Goal: Task Accomplishment & Management: Manage account settings

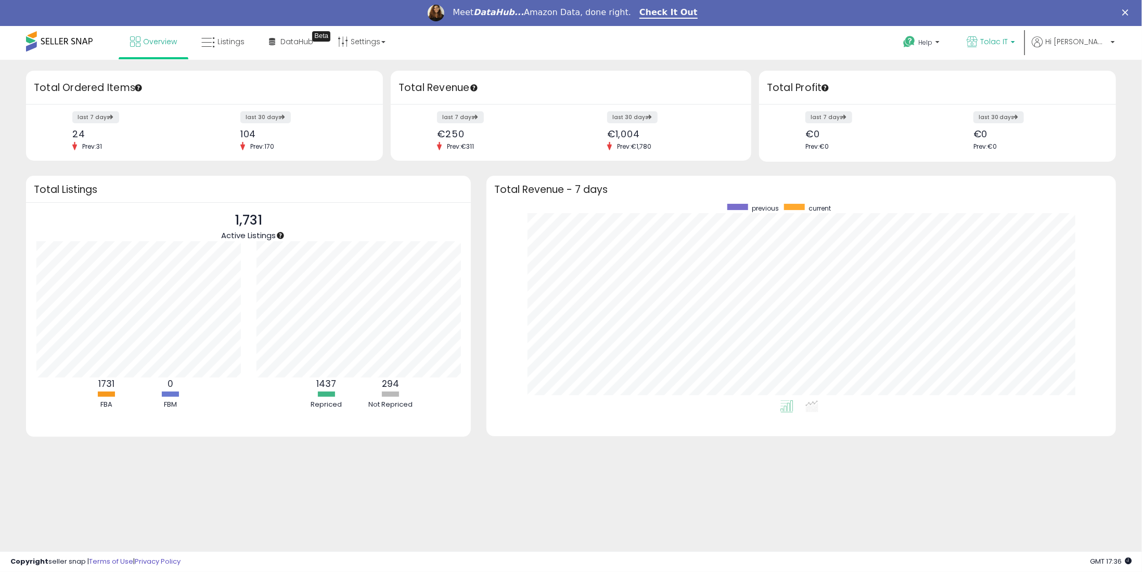
click at [1023, 54] on link "Tolac IT" at bounding box center [991, 43] width 64 height 34
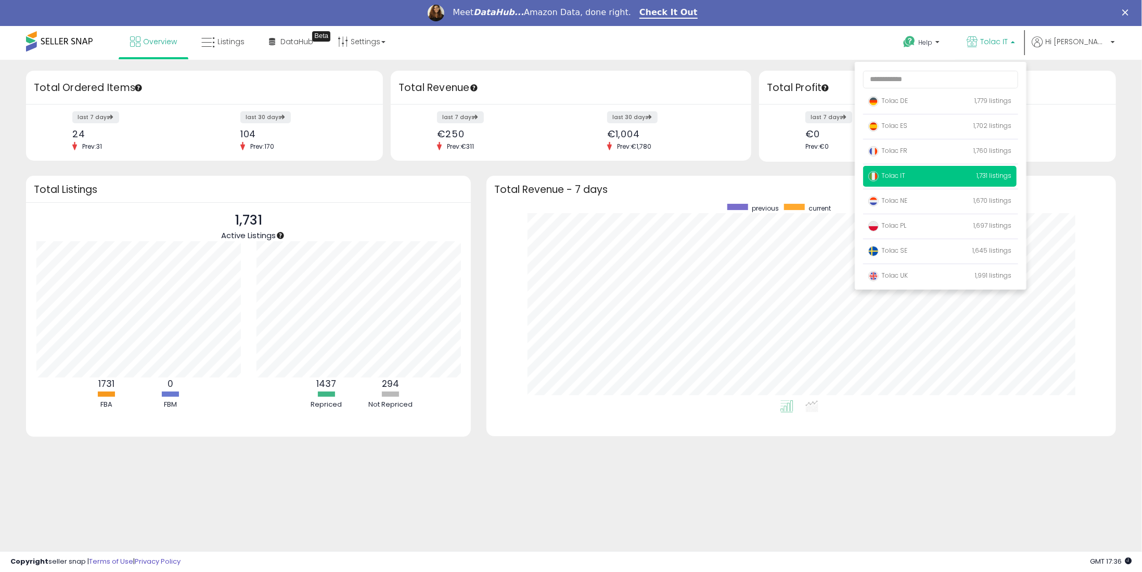
click at [1015, 48] on p "Tolac IT" at bounding box center [990, 42] width 48 height 13
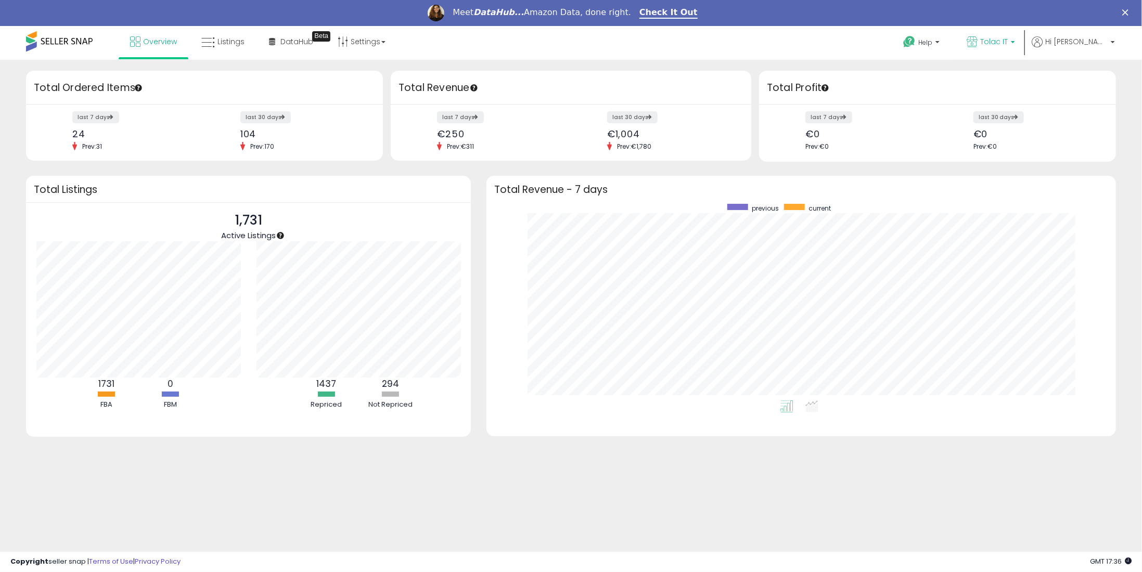
click at [1023, 45] on link "Tolac IT" at bounding box center [991, 43] width 64 height 34
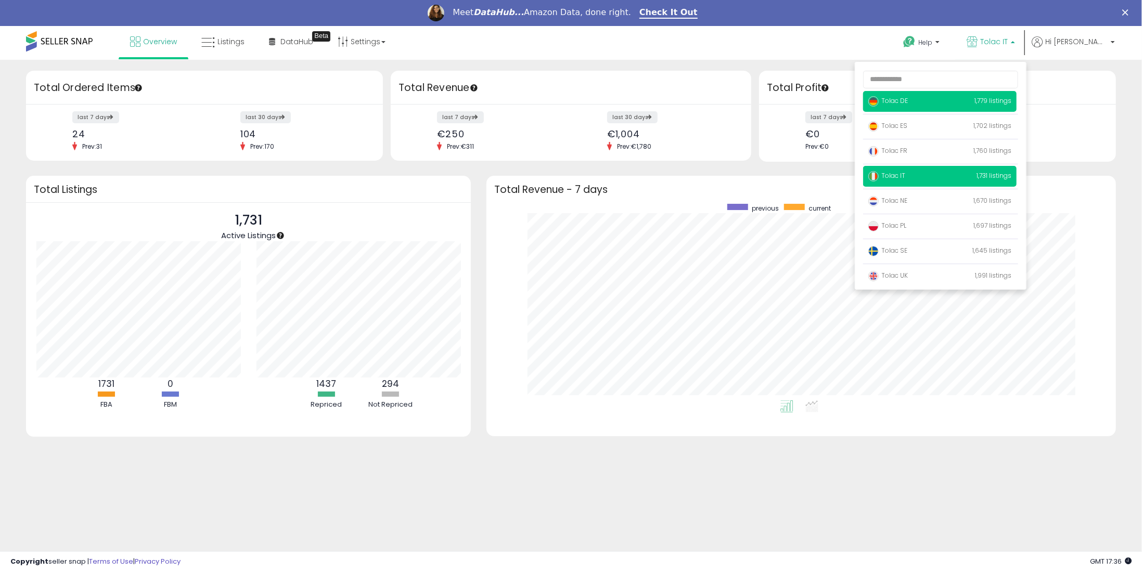
click at [951, 96] on p "Tolac DE 1,779 listings" at bounding box center [939, 101] width 153 height 21
click at [918, 106] on p "Tolac DE 1,779 listings" at bounding box center [939, 101] width 153 height 21
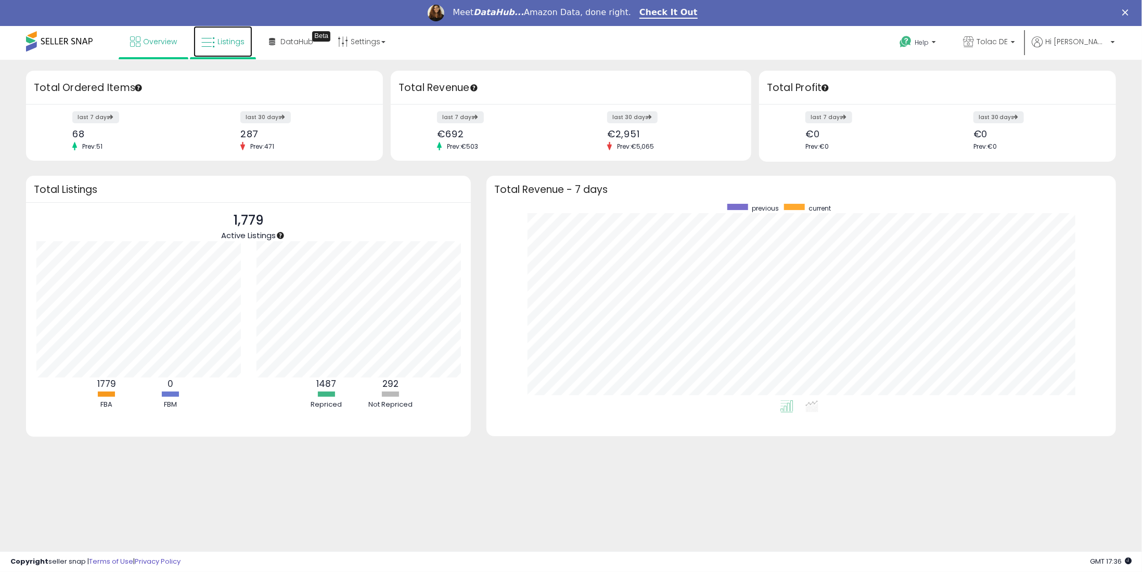
click at [214, 44] on link "Listings" at bounding box center [222, 41] width 59 height 31
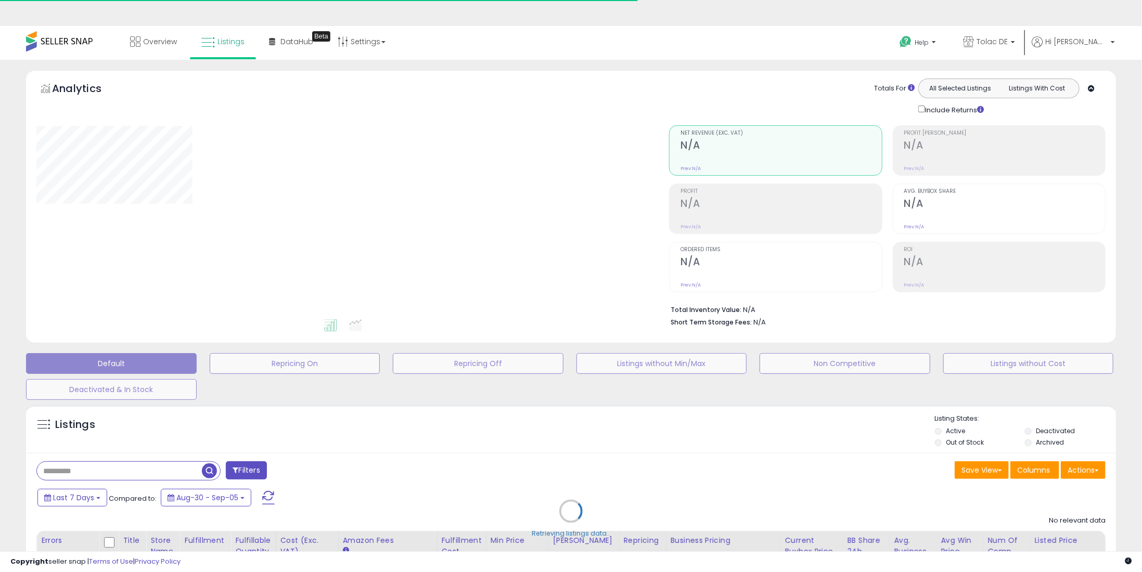
drag, startPoint x: 136, startPoint y: 436, endPoint x: 124, endPoint y: 459, distance: 25.4
click at [136, 436] on div "Retrieving listings data.." at bounding box center [570, 518] width 1105 height 237
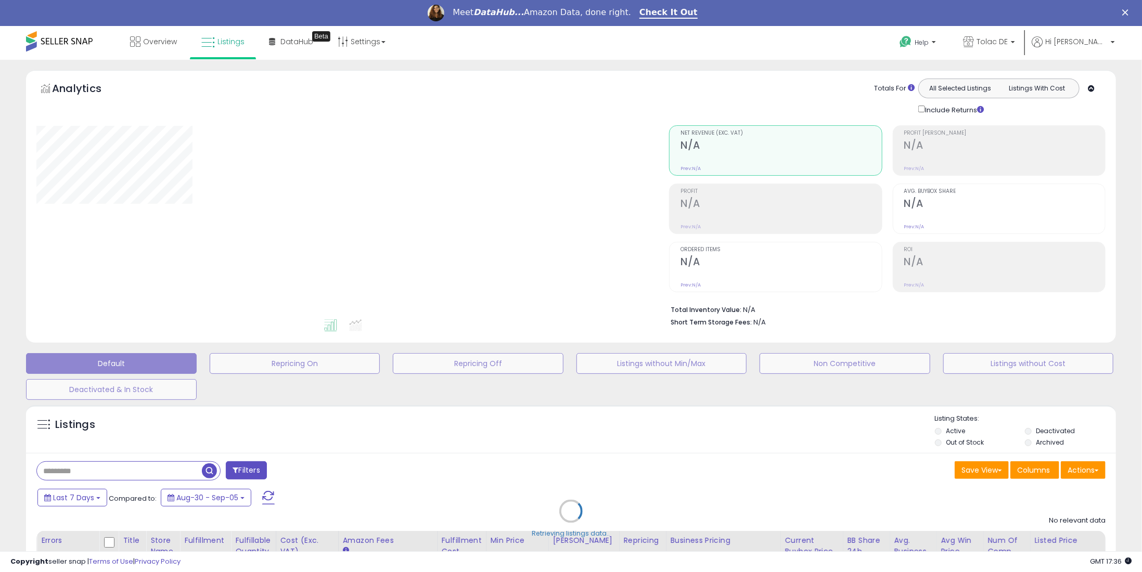
click at [113, 472] on div "Retrieving listings data.." at bounding box center [570, 518] width 1105 height 237
click at [84, 474] on div "Retrieving listings data.." at bounding box center [570, 518] width 1105 height 237
click at [85, 469] on div "Retrieving listings data.." at bounding box center [570, 518] width 1105 height 237
click at [101, 467] on div "Retrieving listings data.." at bounding box center [570, 518] width 1105 height 237
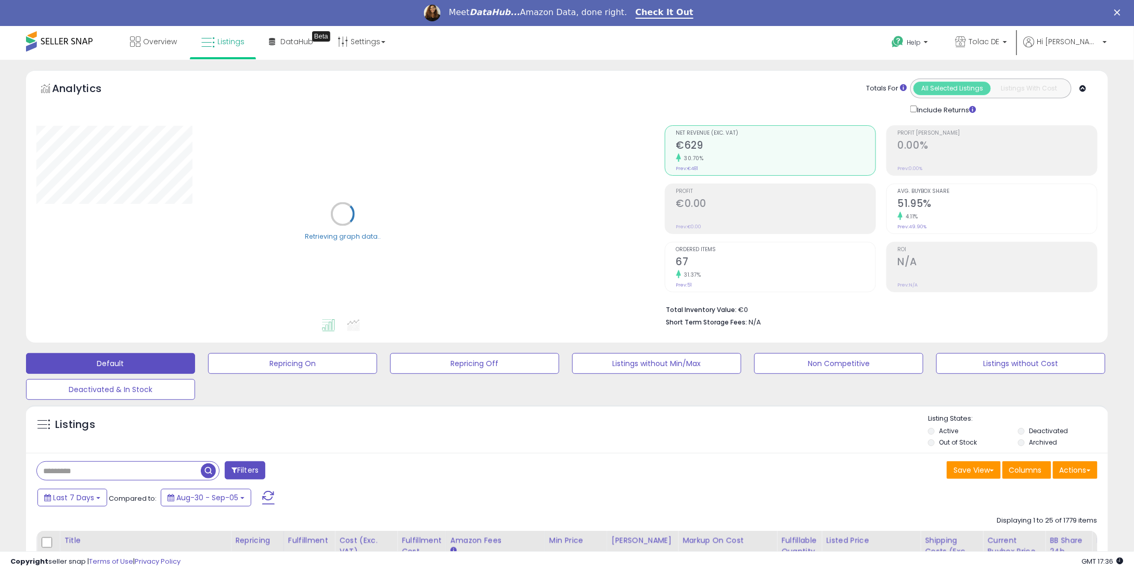
click at [115, 473] on input "text" at bounding box center [119, 471] width 164 height 18
paste input "**********"
type input "**********"
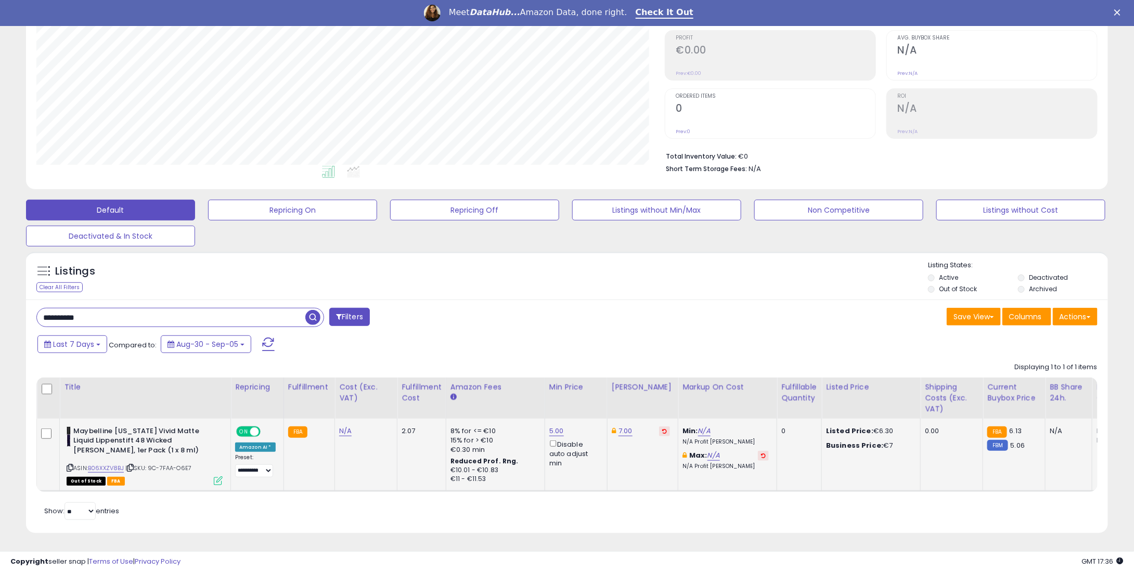
scroll to position [213, 628]
drag, startPoint x: 644, startPoint y: 420, endPoint x: 650, endPoint y: 422, distance: 6.6
click at [645, 426] on div "7.00" at bounding box center [641, 430] width 58 height 9
click at [662, 429] on icon at bounding box center [664, 431] width 5 height 5
click at [555, 426] on link "5.00" at bounding box center [556, 431] width 15 height 10
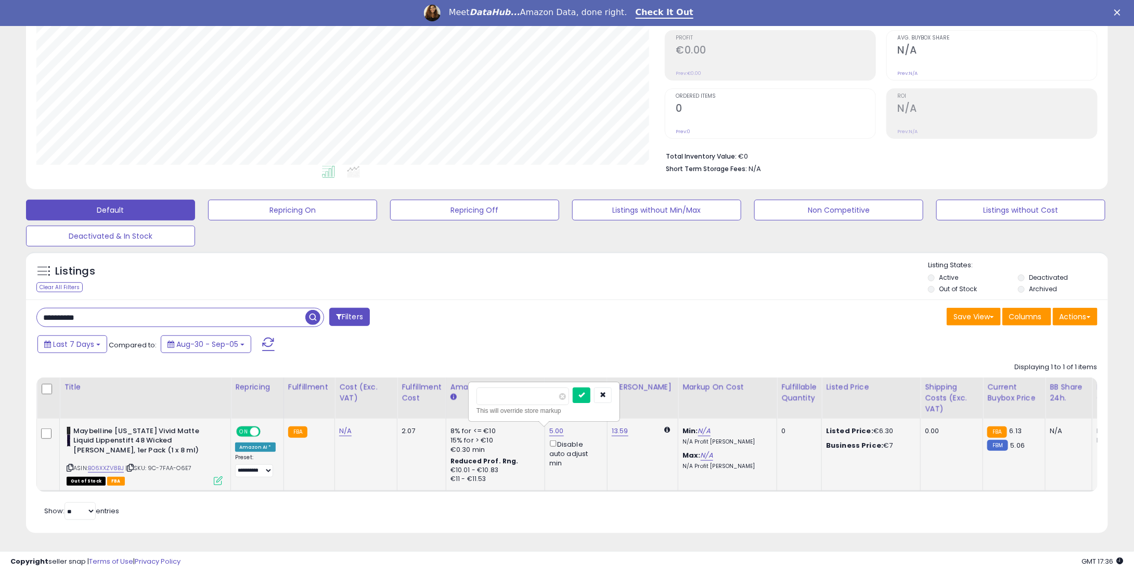
drag, startPoint x: 532, startPoint y: 379, endPoint x: 510, endPoint y: 389, distance: 23.3
click at [515, 383] on div "**** This will override store markup" at bounding box center [544, 402] width 150 height 38
drag, startPoint x: 510, startPoint y: 389, endPoint x: 462, endPoint y: 397, distance: 48.6
click at [462, 397] on table "Title Repricing" at bounding box center [862, 435] width 1652 height 114
type input "*"
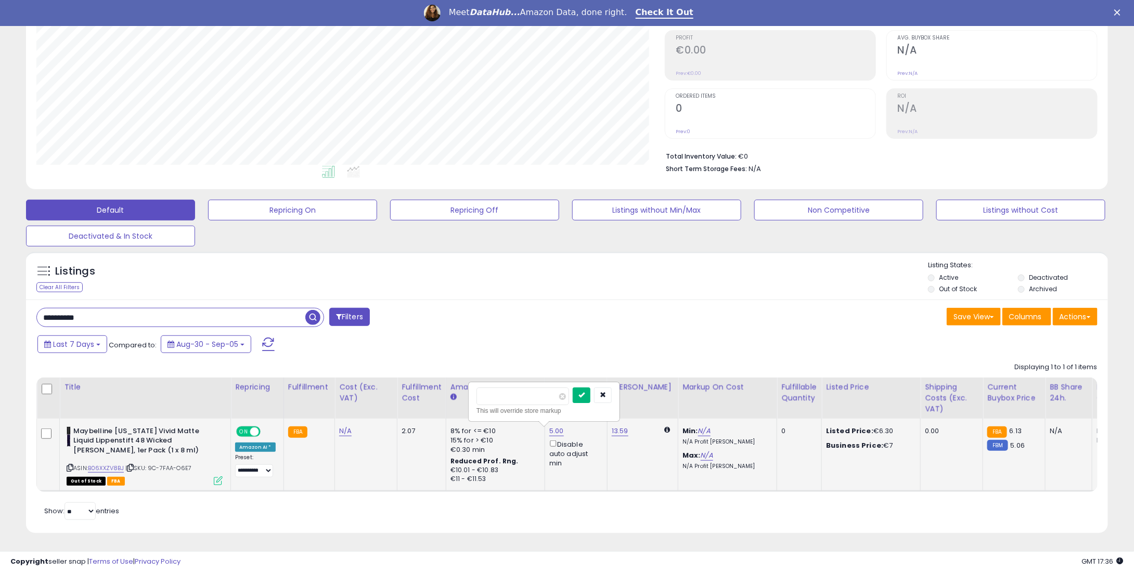
click at [590, 391] on button "submit" at bounding box center [582, 395] width 18 height 16
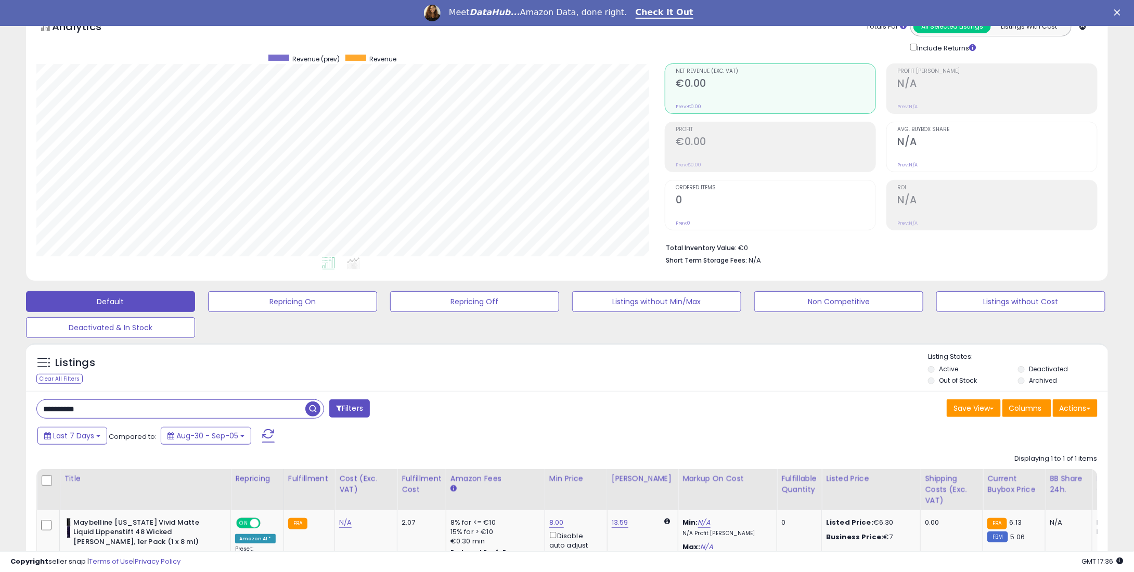
scroll to position [0, 0]
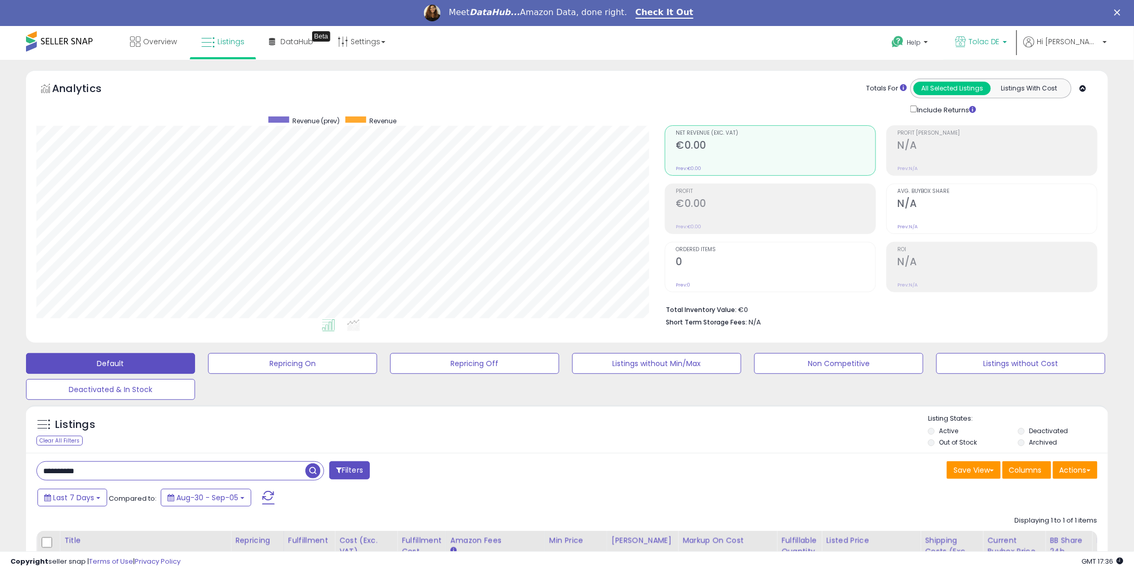
click at [1015, 50] on link "Tolac DE" at bounding box center [981, 43] width 68 height 34
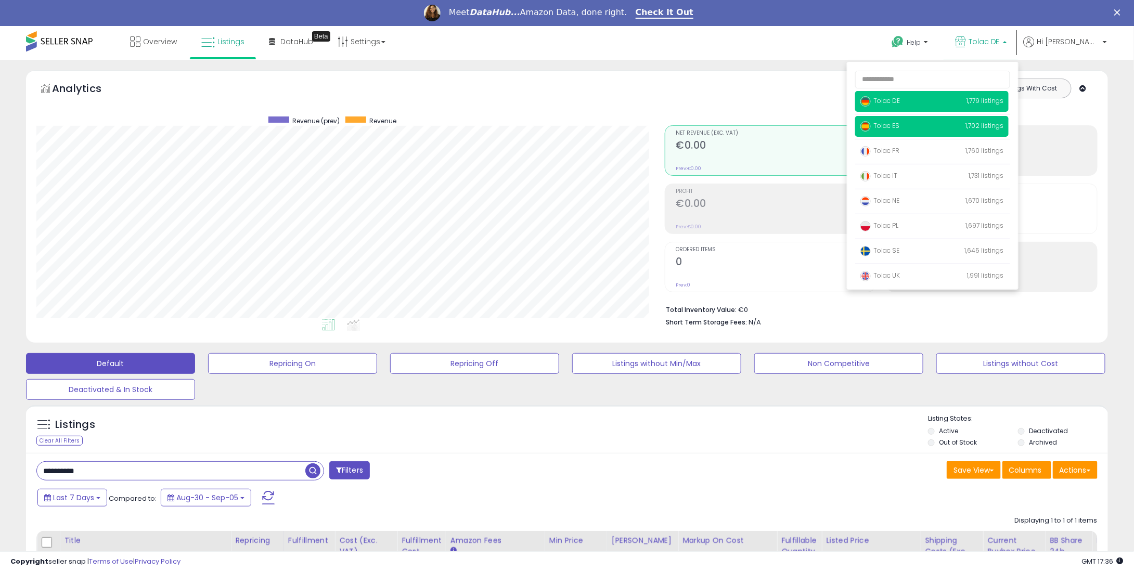
click at [899, 122] on span "Tolac ES" at bounding box center [879, 125] width 39 height 9
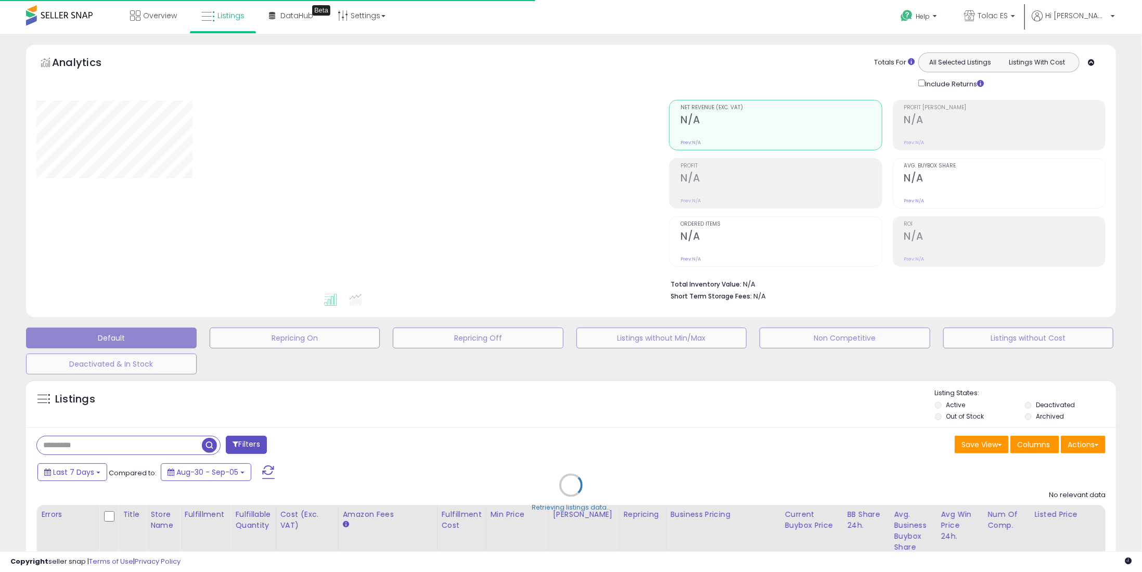
type input "**********"
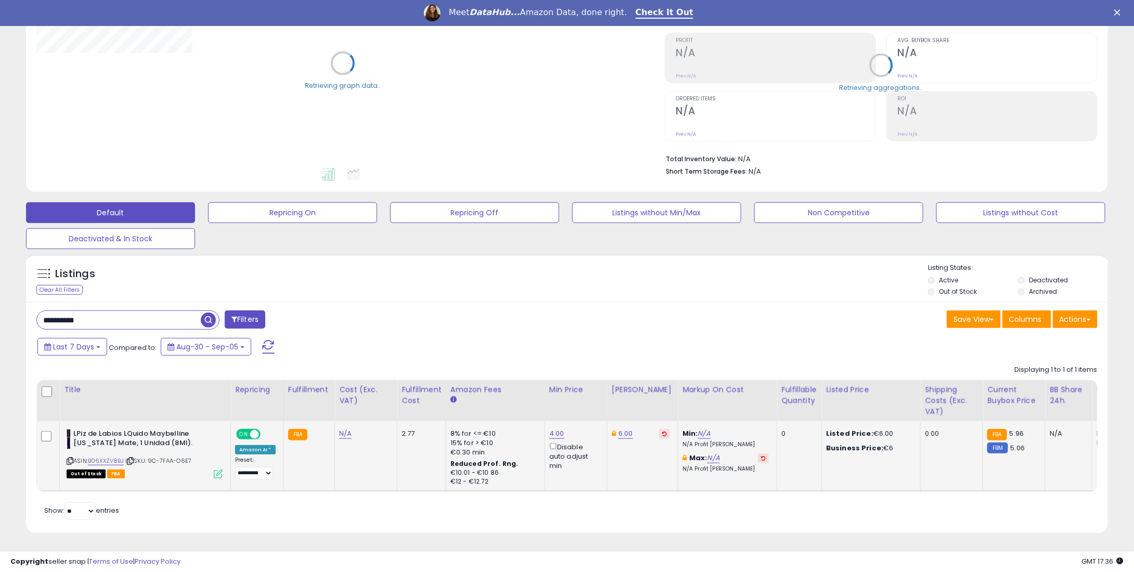
scroll to position [158, 0]
click at [662, 431] on icon at bounding box center [664, 433] width 5 height 5
click at [550, 429] on link "4.00" at bounding box center [556, 434] width 15 height 10
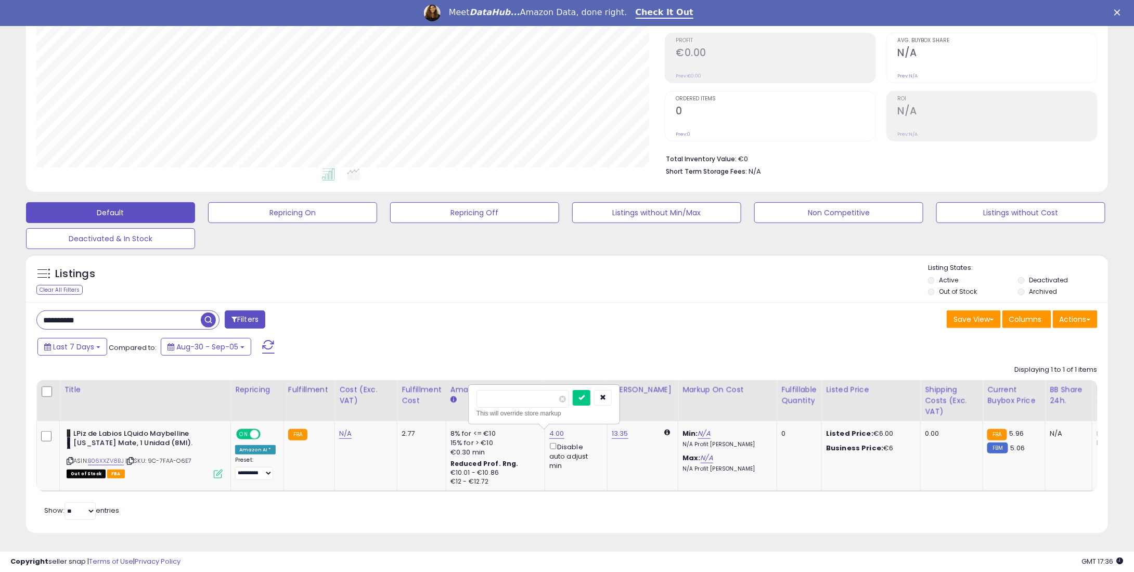
drag, startPoint x: 530, startPoint y: 390, endPoint x: 450, endPoint y: 396, distance: 79.8
click at [450, 396] on table "Title Repricing" at bounding box center [862, 436] width 1652 height 112
type input "*"
click at [585, 394] on icon "submit" at bounding box center [581, 397] width 6 height 6
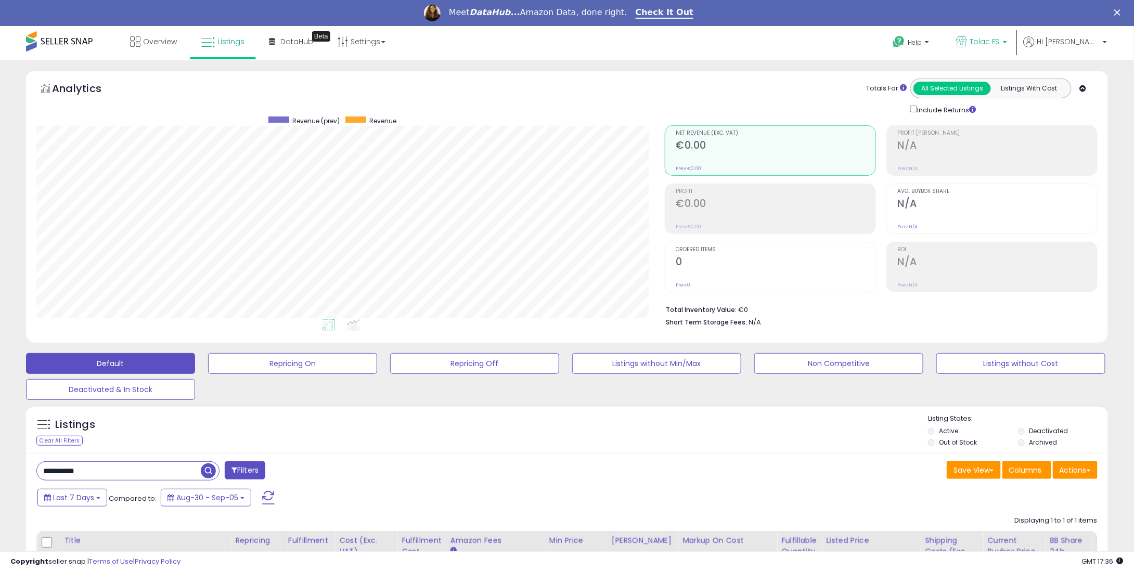
drag, startPoint x: 1015, startPoint y: 35, endPoint x: 994, endPoint y: 88, distance: 57.7
click at [1015, 35] on link "Tolac ES" at bounding box center [981, 43] width 67 height 34
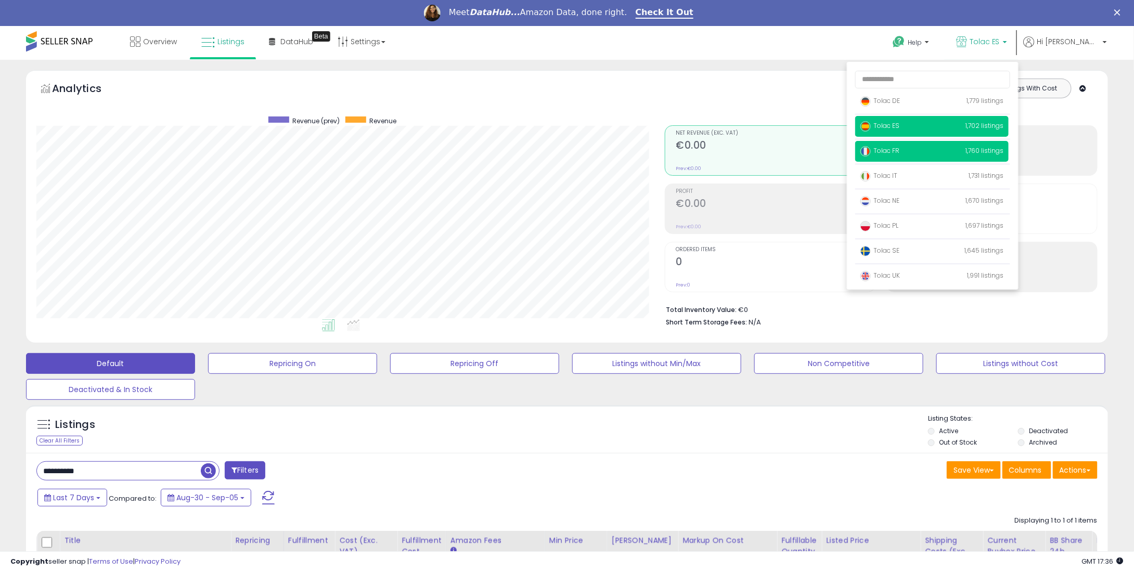
click at [899, 154] on span "Tolac FR" at bounding box center [879, 150] width 39 height 9
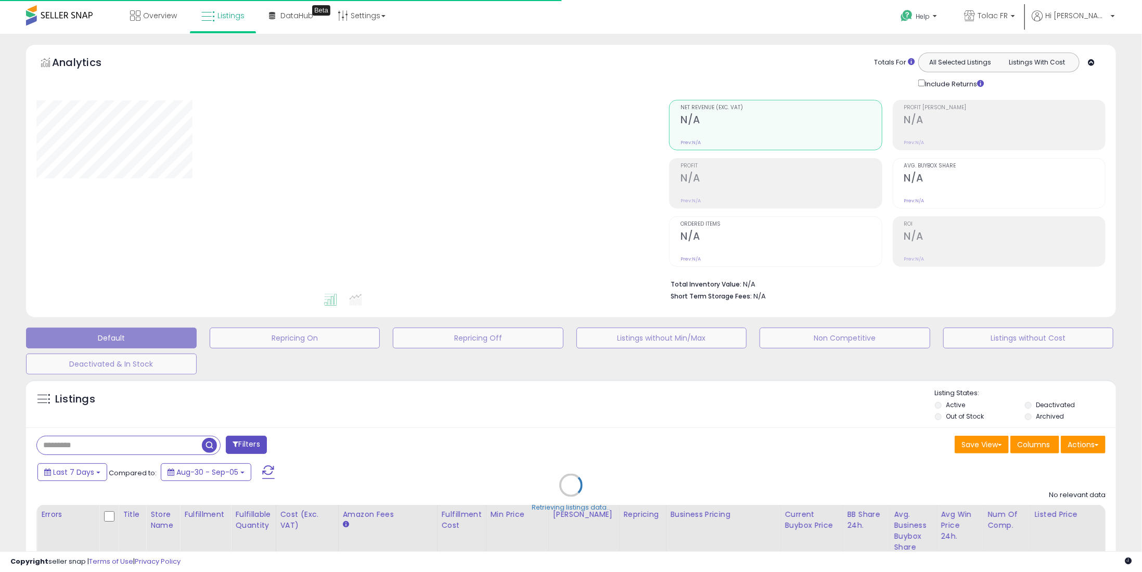
type input "**********"
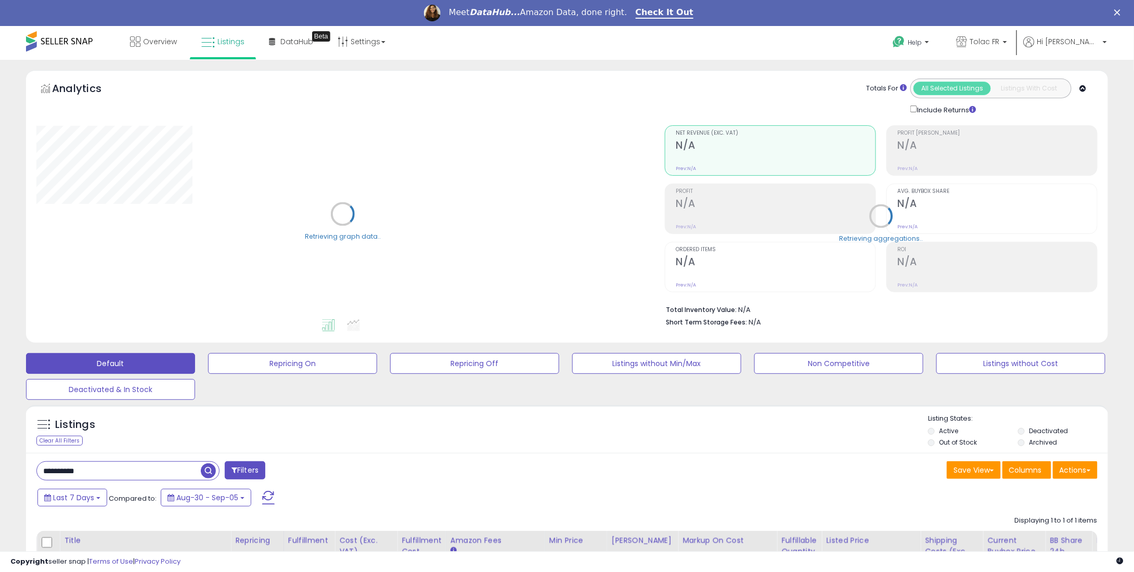
scroll to position [160, 0]
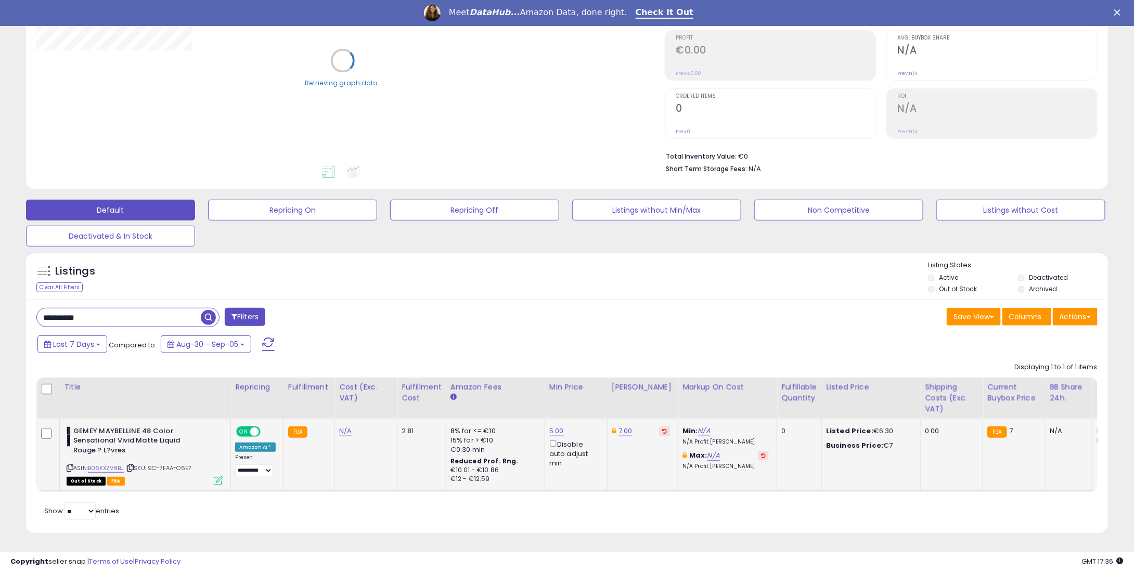
click at [659, 426] on button at bounding box center [664, 431] width 11 height 10
click at [554, 419] on td "5.00 Disable auto adjust min" at bounding box center [576, 455] width 62 height 73
click at [553, 426] on link "5.00" at bounding box center [556, 431] width 15 height 10
drag, startPoint x: 524, startPoint y: 389, endPoint x: 484, endPoint y: 387, distance: 40.1
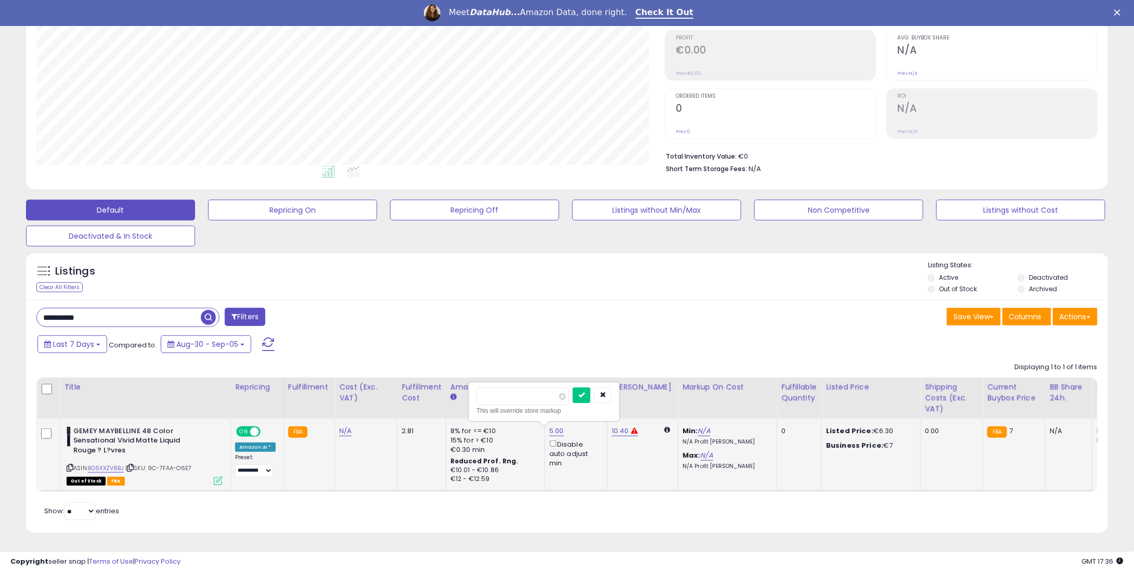
click at [484, 387] on input "****" at bounding box center [522, 396] width 93 height 18
type input "*"
click at [590, 387] on button "submit" at bounding box center [582, 395] width 18 height 16
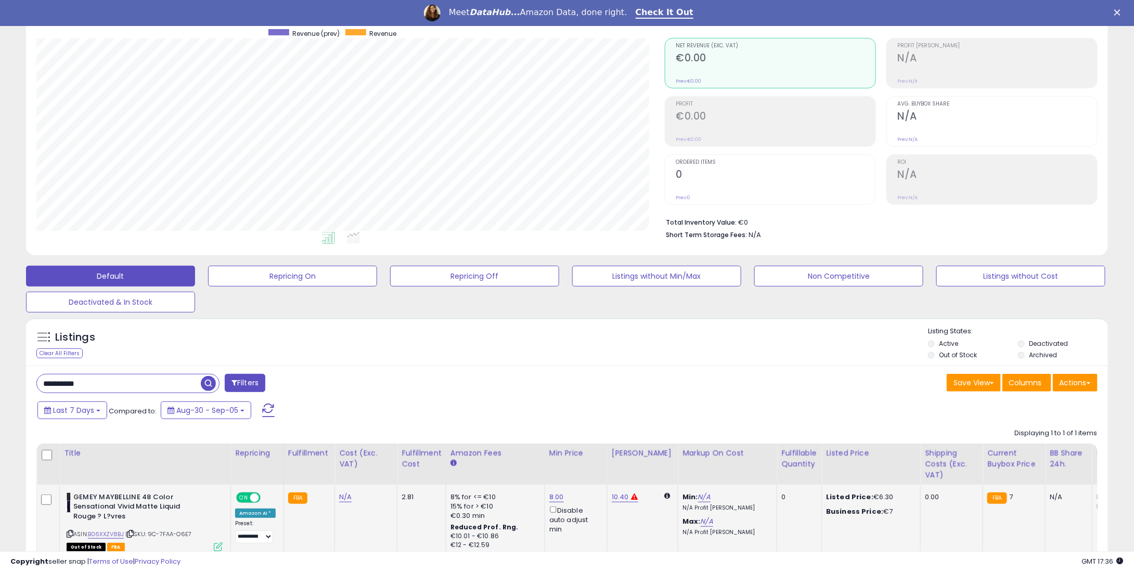
scroll to position [160, 0]
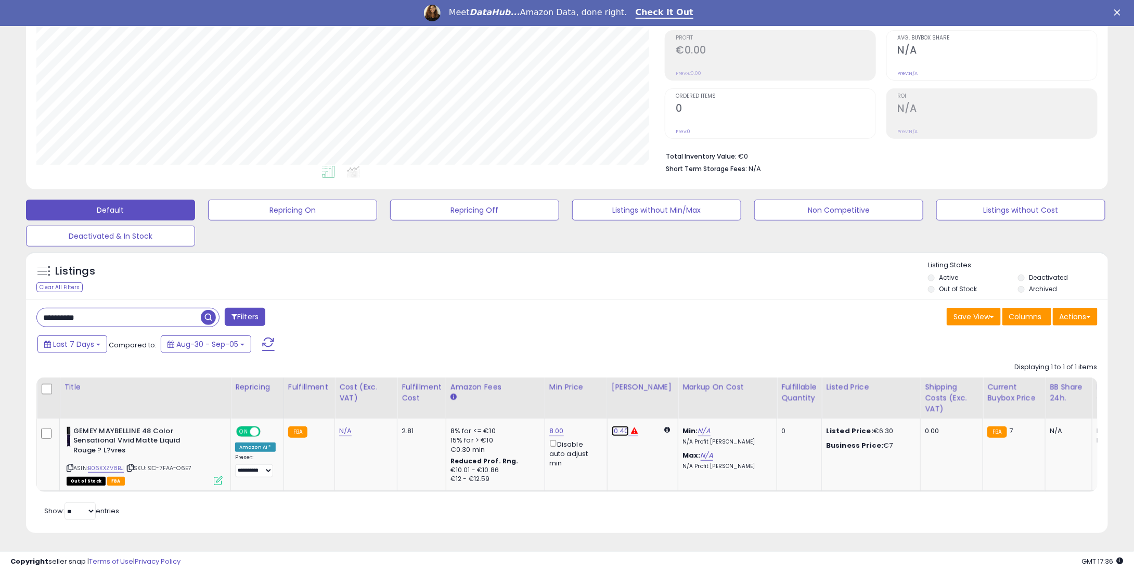
click at [612, 426] on link "10.40" at bounding box center [620, 431] width 17 height 10
click at [618, 426] on link "10.40" at bounding box center [620, 431] width 17 height 10
click at [616, 419] on td "10.40" at bounding box center [642, 455] width 71 height 73
click at [616, 426] on link "10.40" at bounding box center [620, 431] width 17 height 10
drag, startPoint x: 563, startPoint y: 390, endPoint x: 509, endPoint y: 390, distance: 54.6
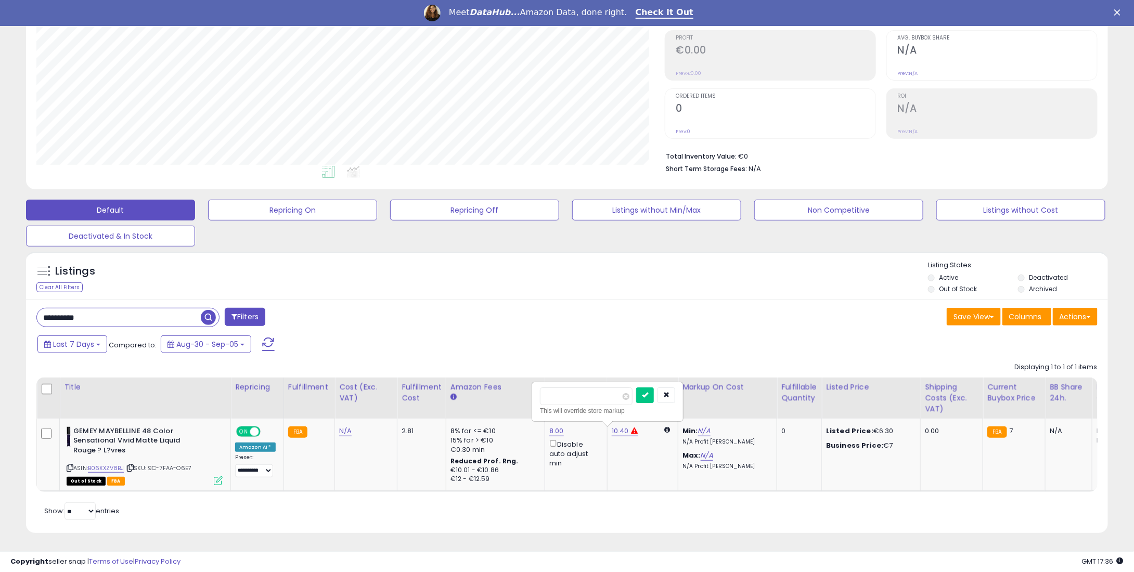
click at [509, 390] on table "Title Repricing" at bounding box center [862, 435] width 1652 height 114
type input "*"
type input "****"
click at [648, 392] on icon "submit" at bounding box center [645, 395] width 6 height 6
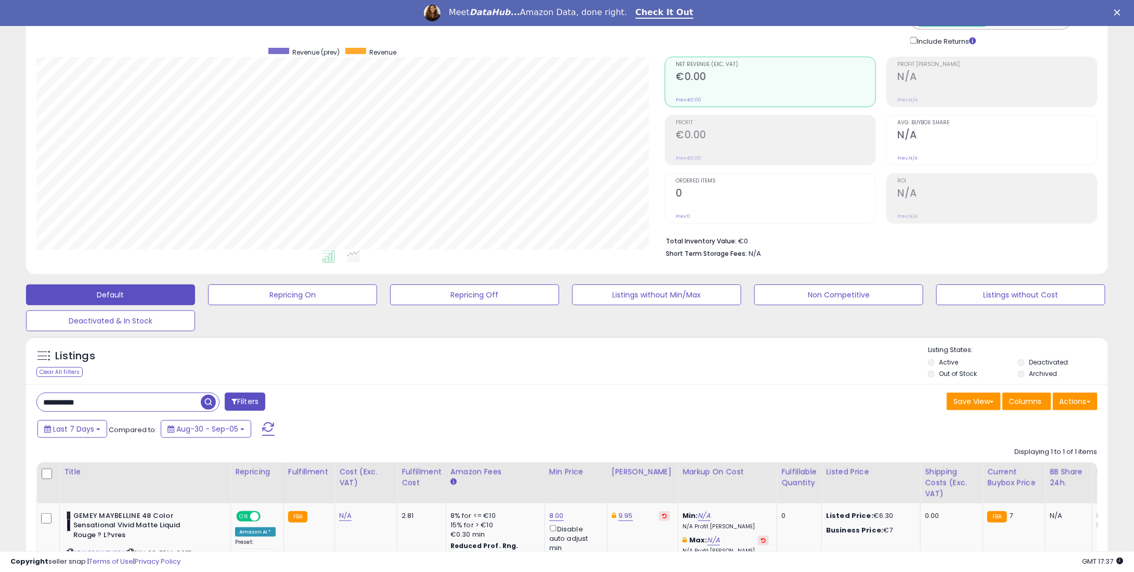
scroll to position [0, 0]
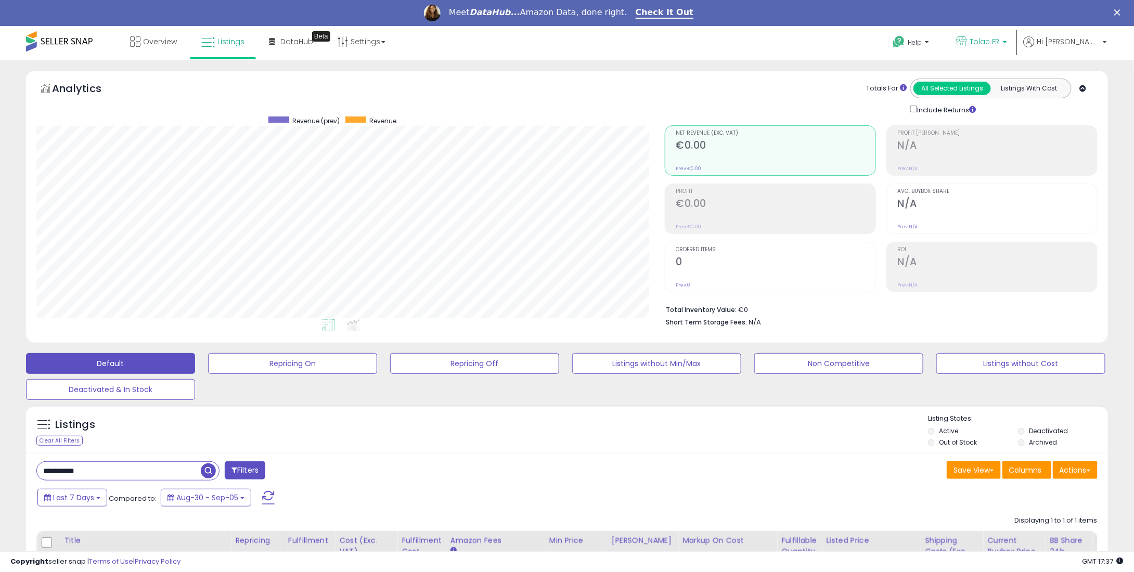
click at [1007, 48] on p "Tolac FR" at bounding box center [981, 42] width 51 height 13
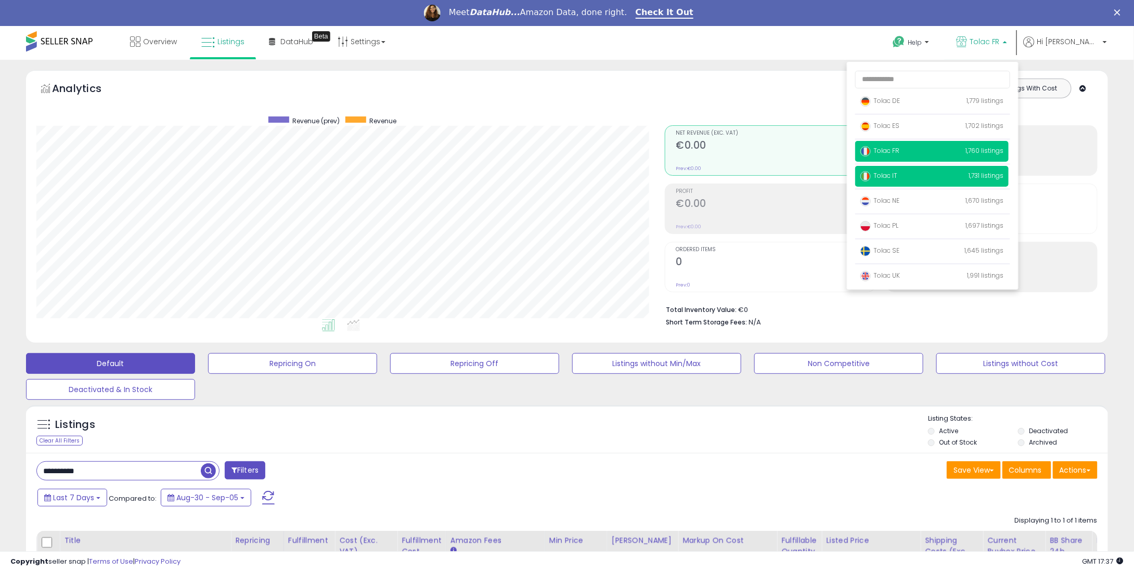
click at [897, 172] on span "Tolac IT" at bounding box center [878, 175] width 37 height 9
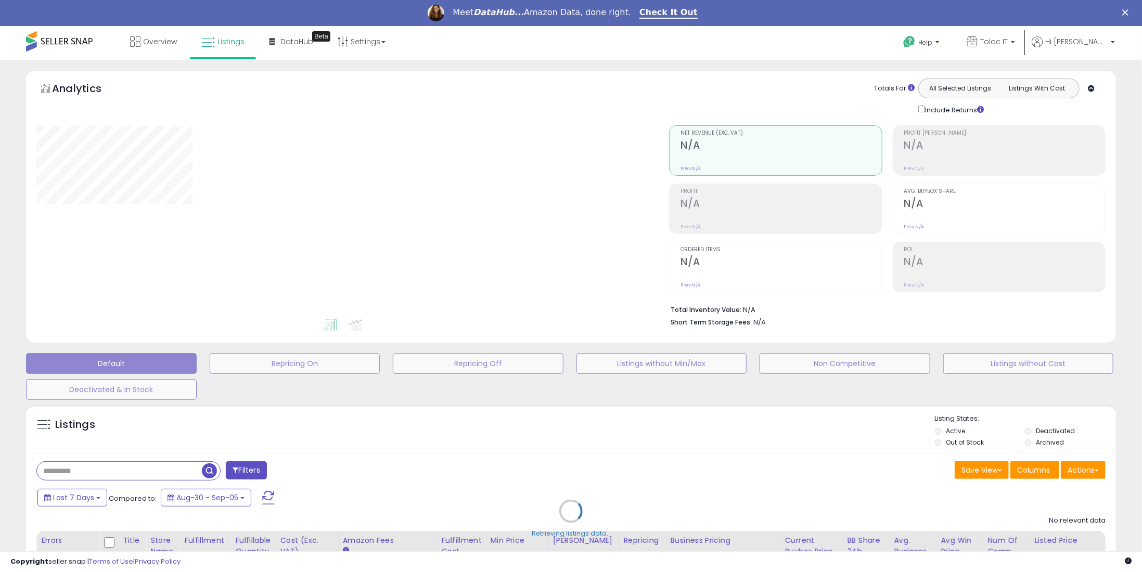
type input "**********"
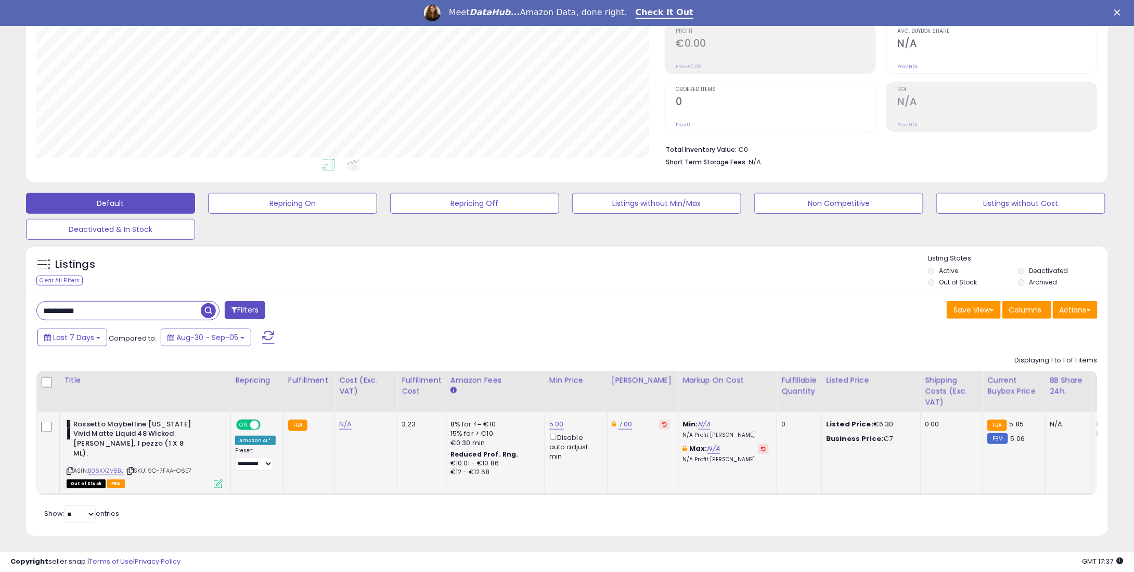
scroll to position [213, 628]
click at [659, 420] on button at bounding box center [664, 425] width 11 height 10
click at [549, 423] on link "5.00" at bounding box center [556, 424] width 15 height 10
drag, startPoint x: 413, startPoint y: 410, endPoint x: 539, endPoint y: 396, distance: 126.2
click at [402, 412] on tr "**********" at bounding box center [863, 453] width 1652 height 82
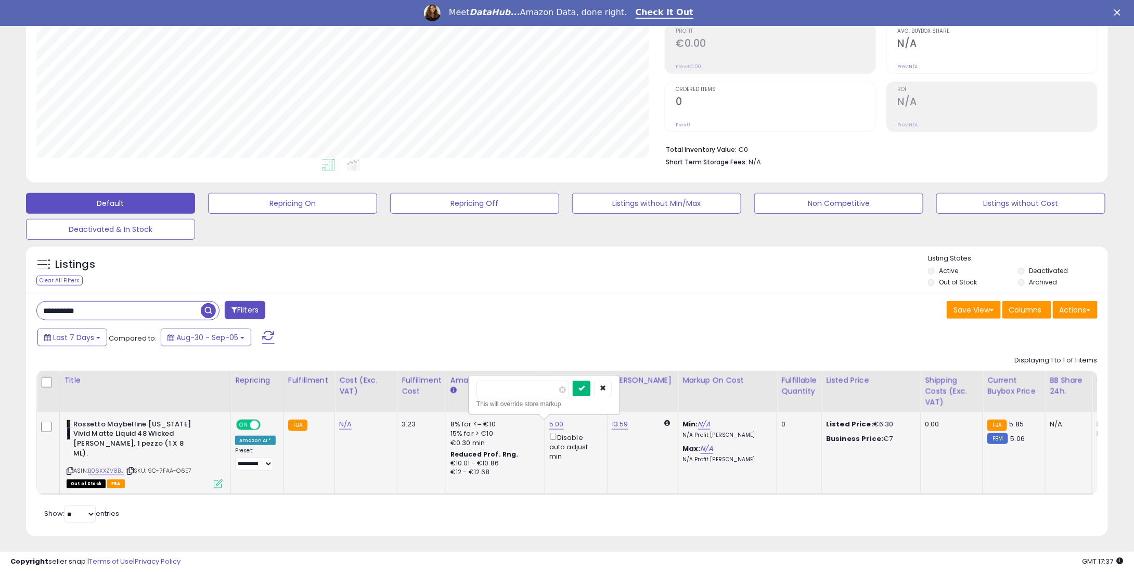
type input "*"
click at [585, 386] on icon "submit" at bounding box center [581, 388] width 6 height 6
